Goal: Task Accomplishment & Management: Complete application form

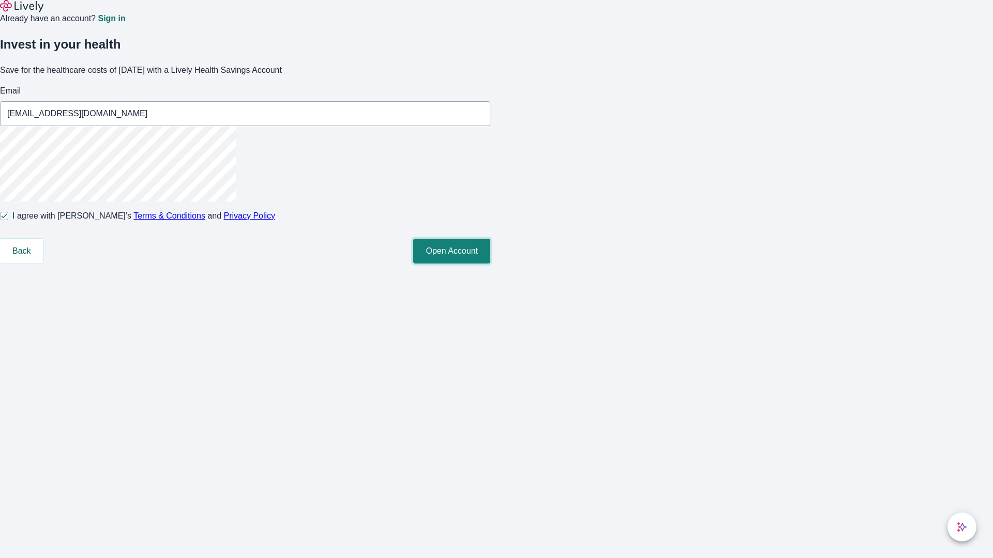
click at [490, 264] on button "Open Account" at bounding box center [451, 251] width 77 height 25
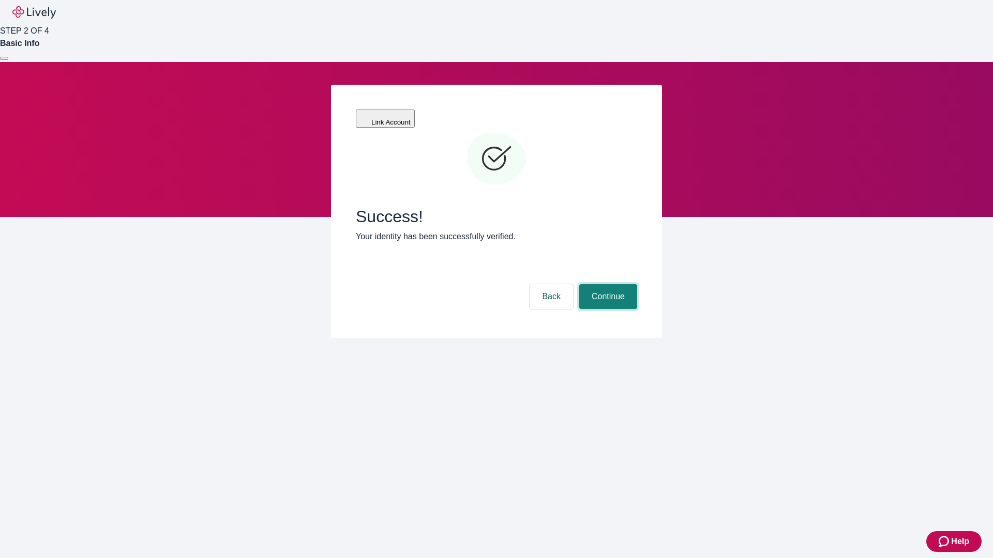
click at [606, 284] on button "Continue" at bounding box center [608, 296] width 58 height 25
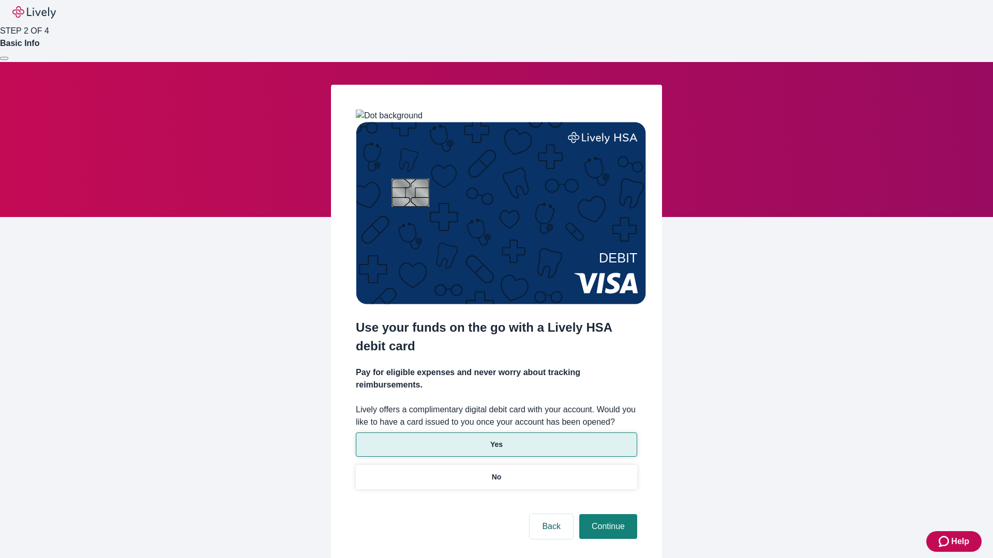
click at [496, 439] on p "Yes" at bounding box center [496, 444] width 12 height 11
click at [606, 514] on button "Continue" at bounding box center [608, 526] width 58 height 25
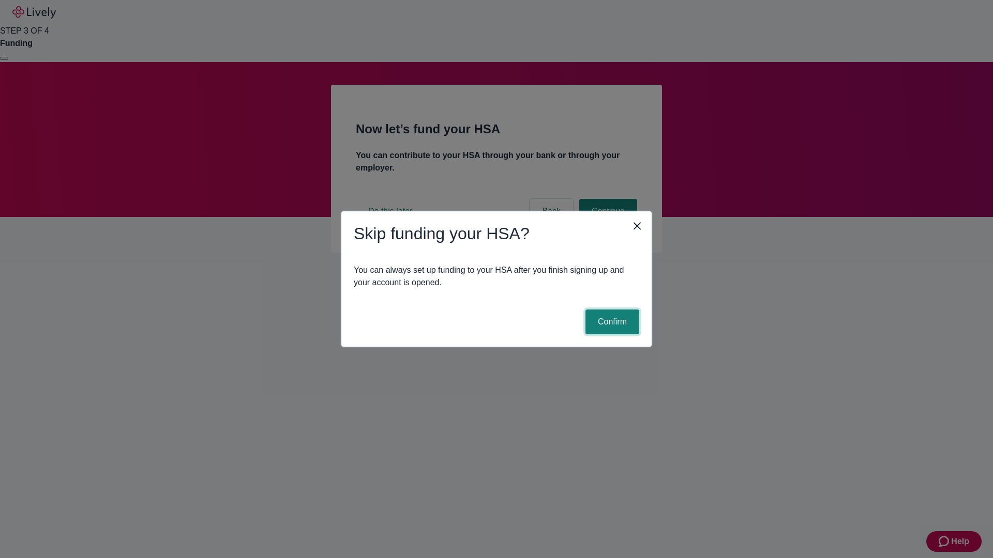
click at [611, 322] on button "Confirm" at bounding box center [612, 322] width 54 height 25
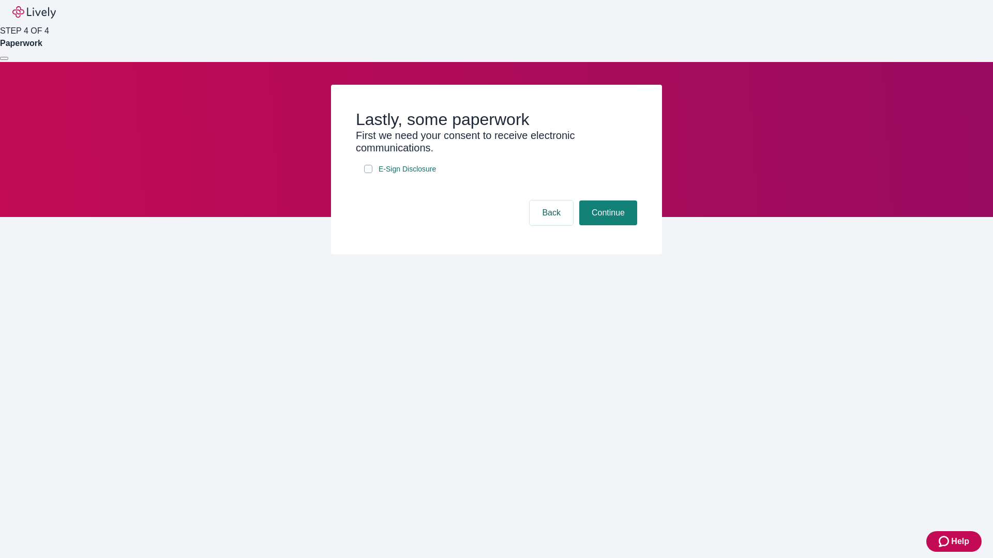
click at [368, 173] on input "E-Sign Disclosure" at bounding box center [368, 169] width 8 height 8
checkbox input "true"
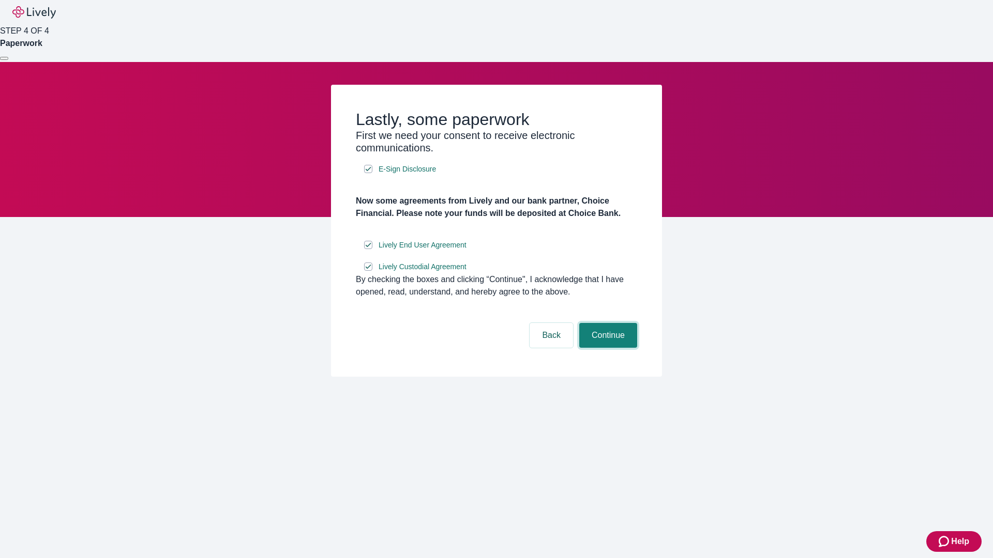
click at [606, 348] on button "Continue" at bounding box center [608, 335] width 58 height 25
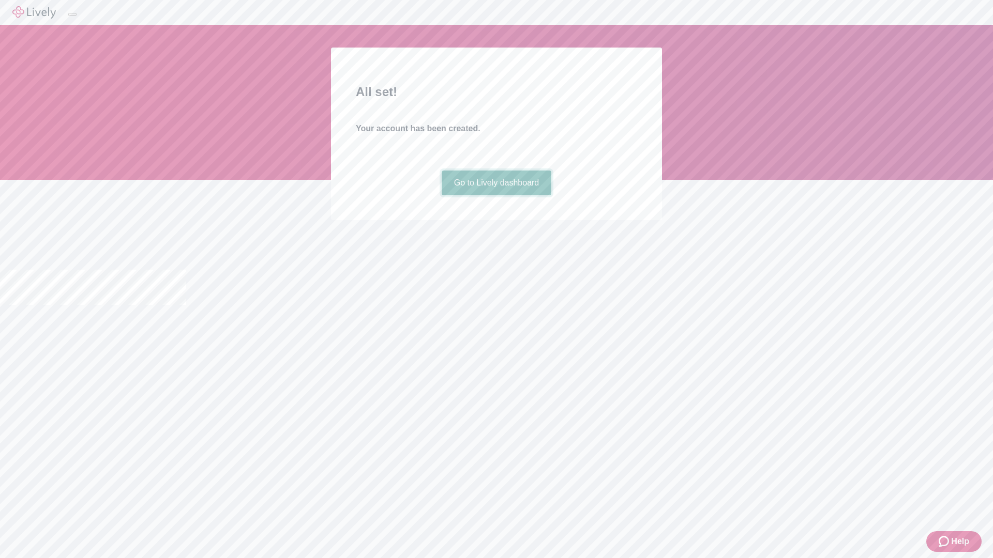
click at [496, 195] on link "Go to Lively dashboard" at bounding box center [497, 183] width 110 height 25
